Goal: Task Accomplishment & Management: Complete application form

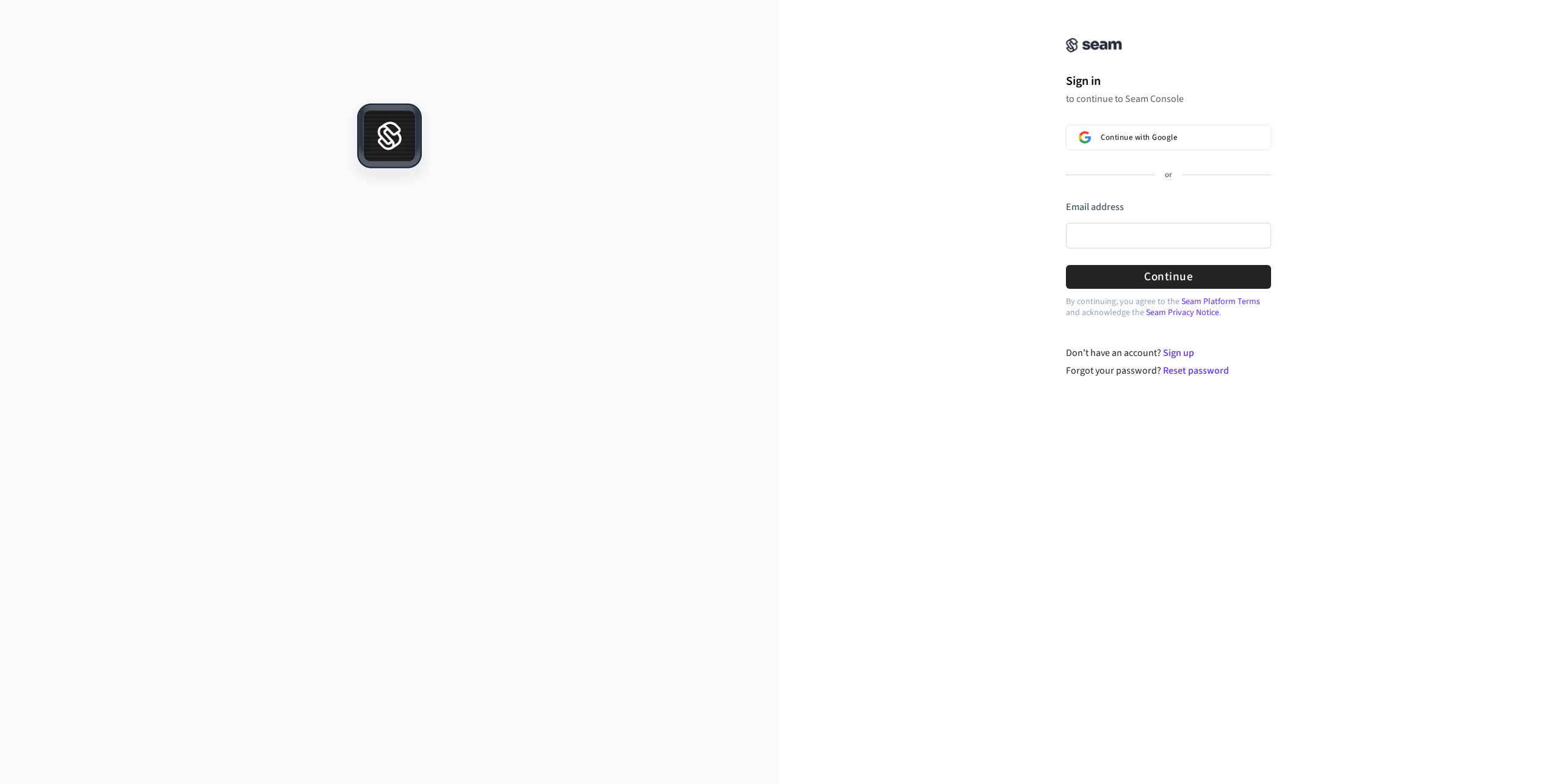
click at [980, 219] on div "Sign in to continue to Seam Console Continue with Google or Email address Passw…" at bounding box center [1168, 196] width 779 height 363
click at [1176, 353] on link "Sign up" at bounding box center [1178, 353] width 31 height 13
